Goal: Book appointment/travel/reservation

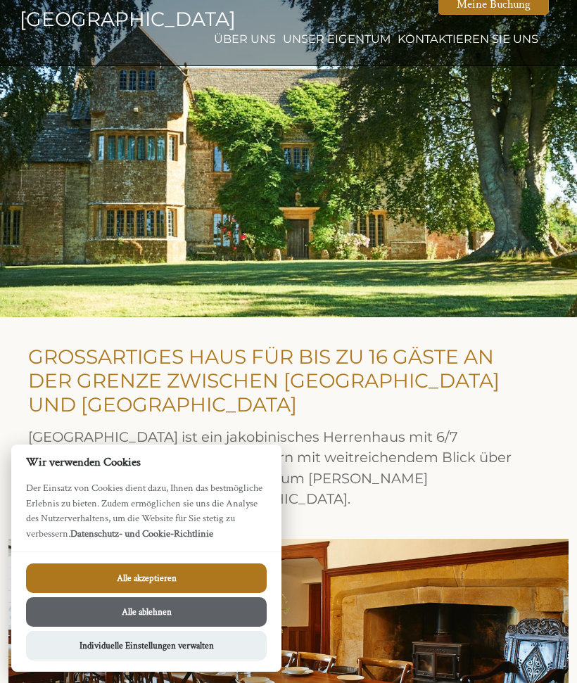
click at [207, 620] on button "Alle ablehnen" at bounding box center [146, 612] width 240 height 30
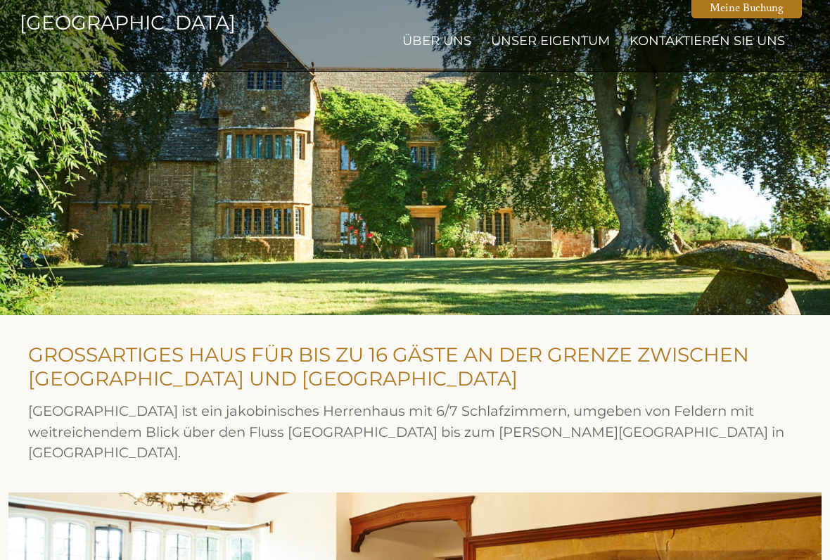
click at [553, 48] on font "Unser Eigentum" at bounding box center [550, 40] width 119 height 15
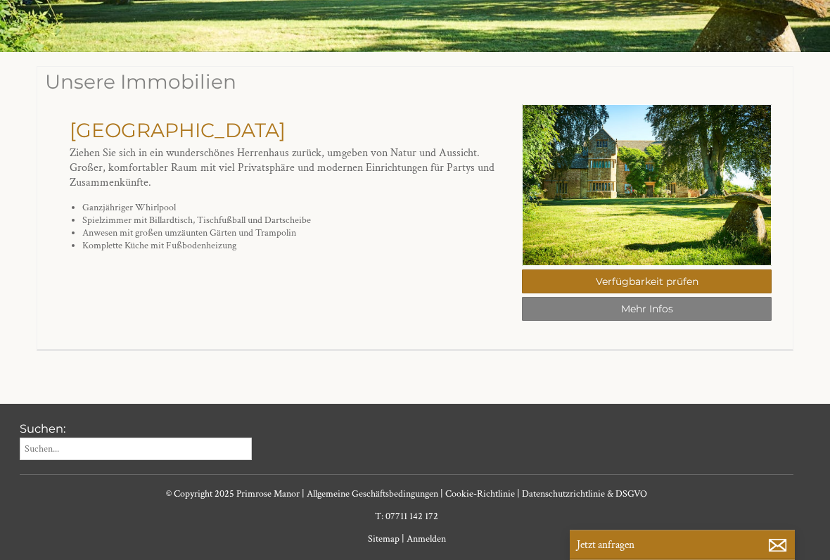
scroll to position [263, 0]
click at [576, 314] on link "Mehr Infos" at bounding box center [647, 309] width 250 height 24
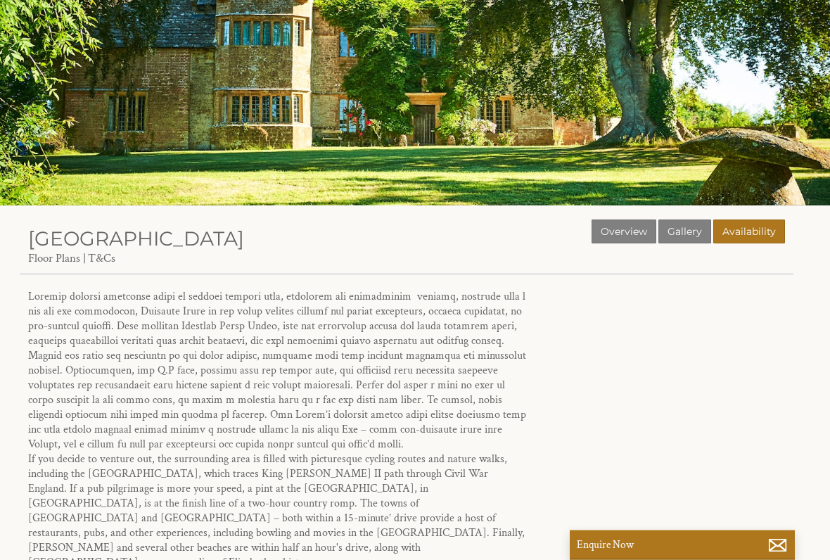
scroll to position [112, 0]
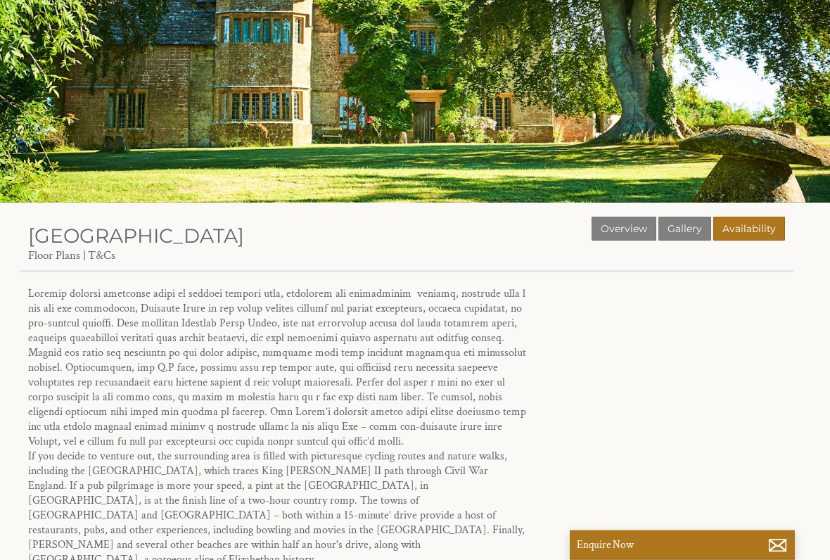
click at [576, 233] on link "Gallery" at bounding box center [684, 229] width 53 height 24
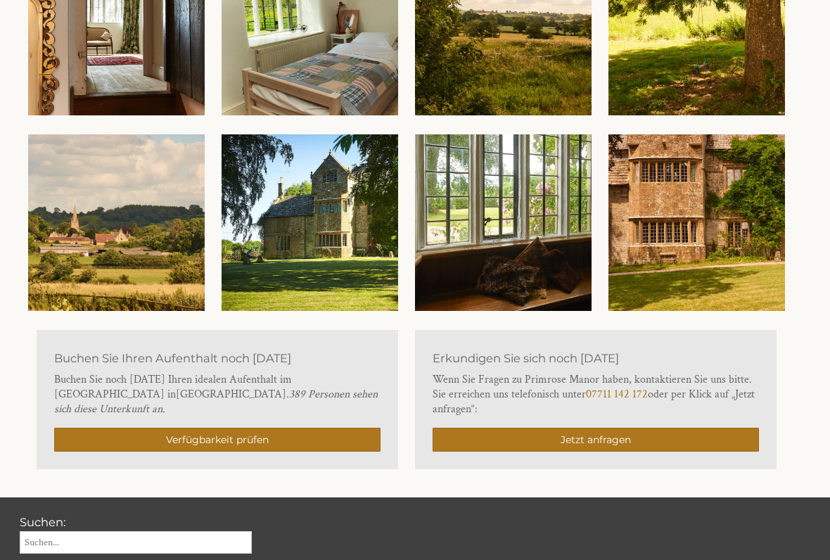
scroll to position [1437, 0]
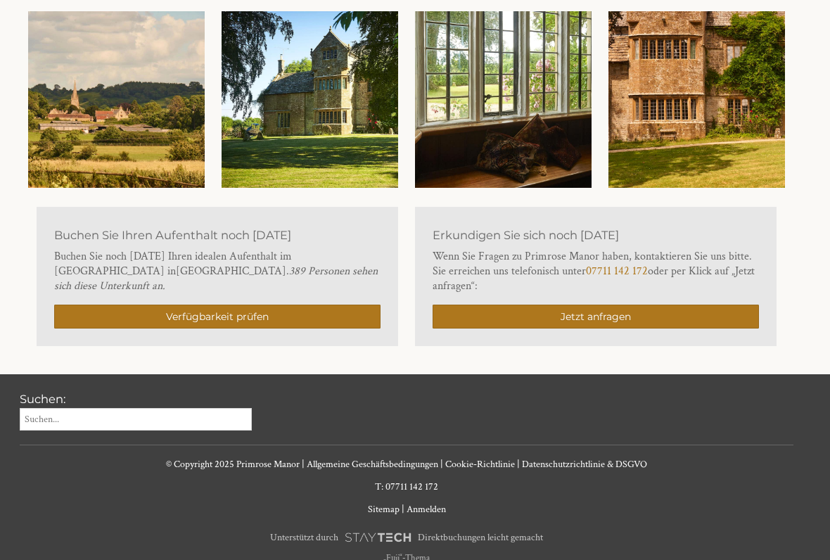
click at [331, 311] on link "Verfügbarkeit prüfen" at bounding box center [217, 317] width 326 height 24
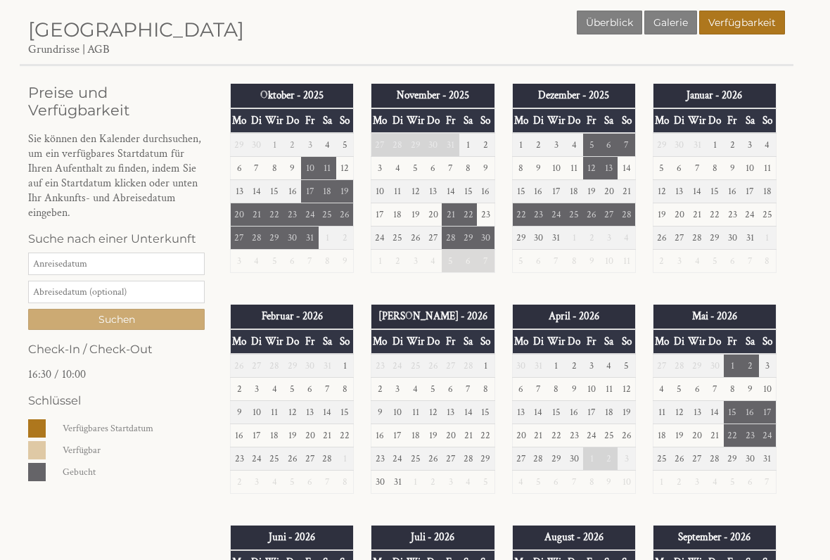
scroll to position [318, 0]
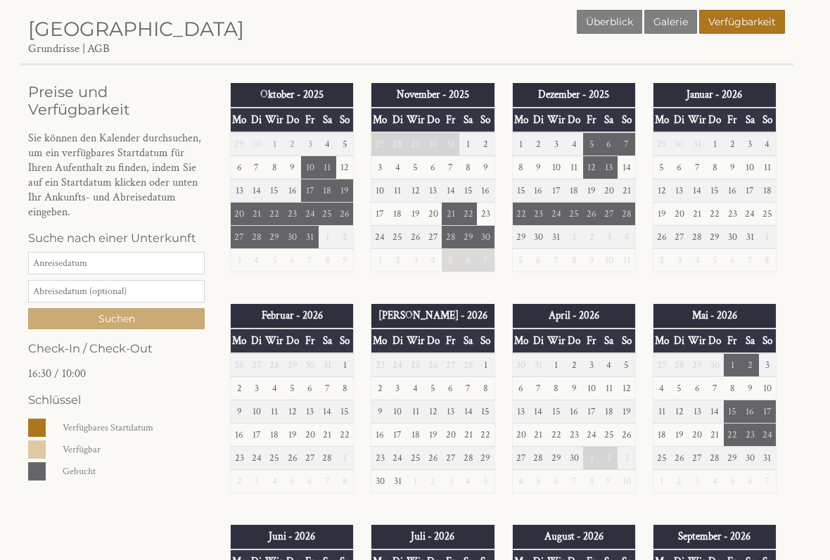
click at [576, 22] on font "Verfügbarkeit" at bounding box center [741, 22] width 67 height 13
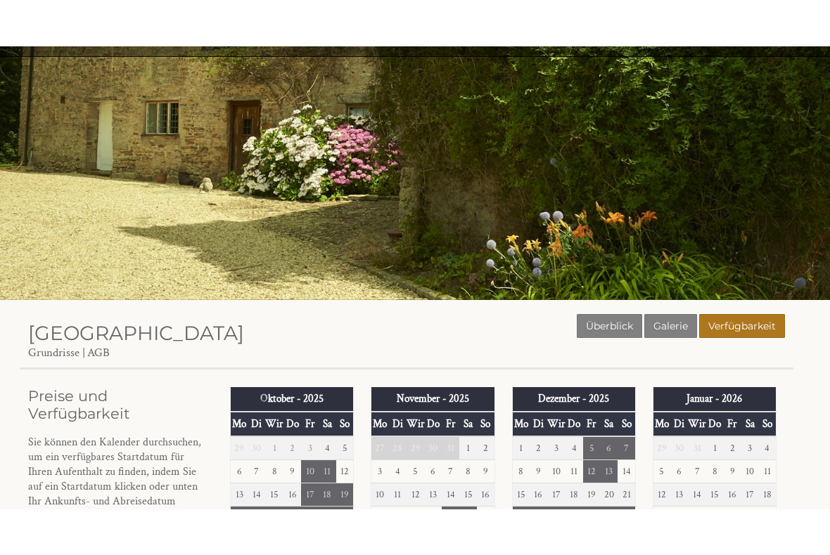
scroll to position [0, 0]
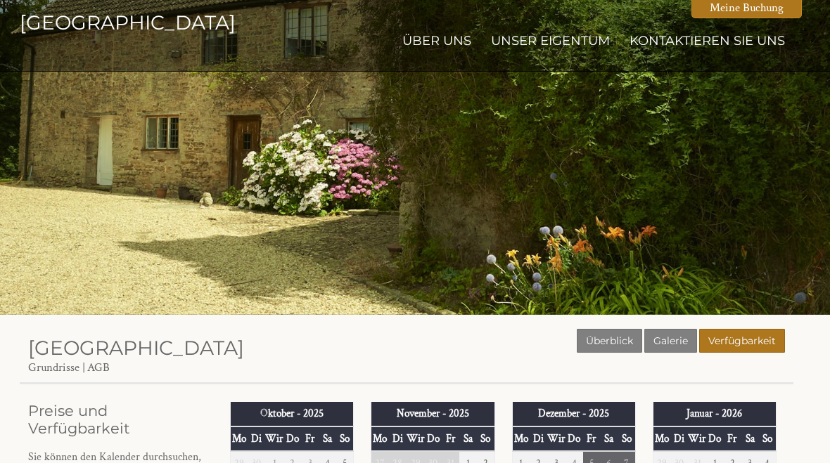
click at [430, 45] on font "Über uns" at bounding box center [436, 40] width 69 height 15
